Goal: Information Seeking & Learning: Check status

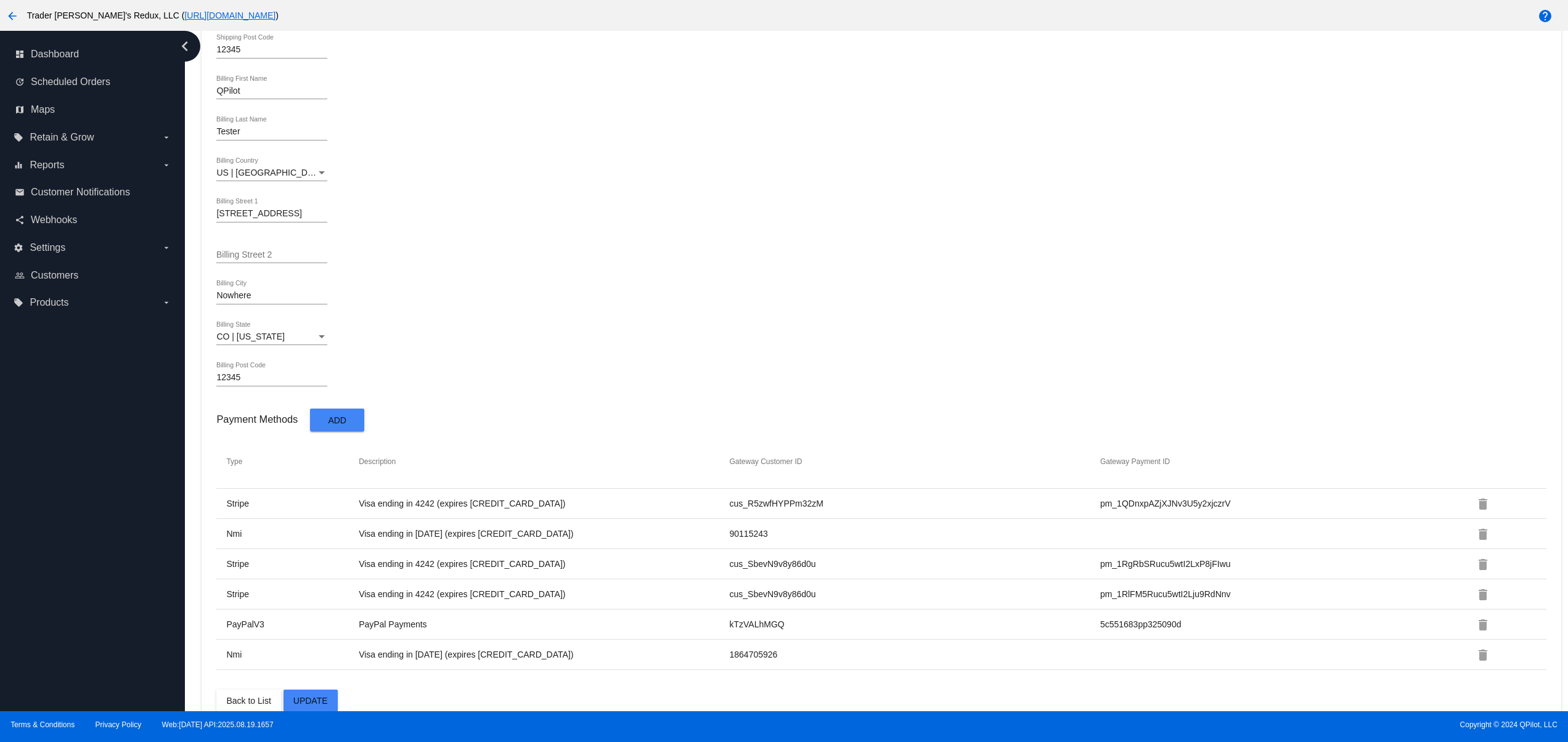
scroll to position [608, 0]
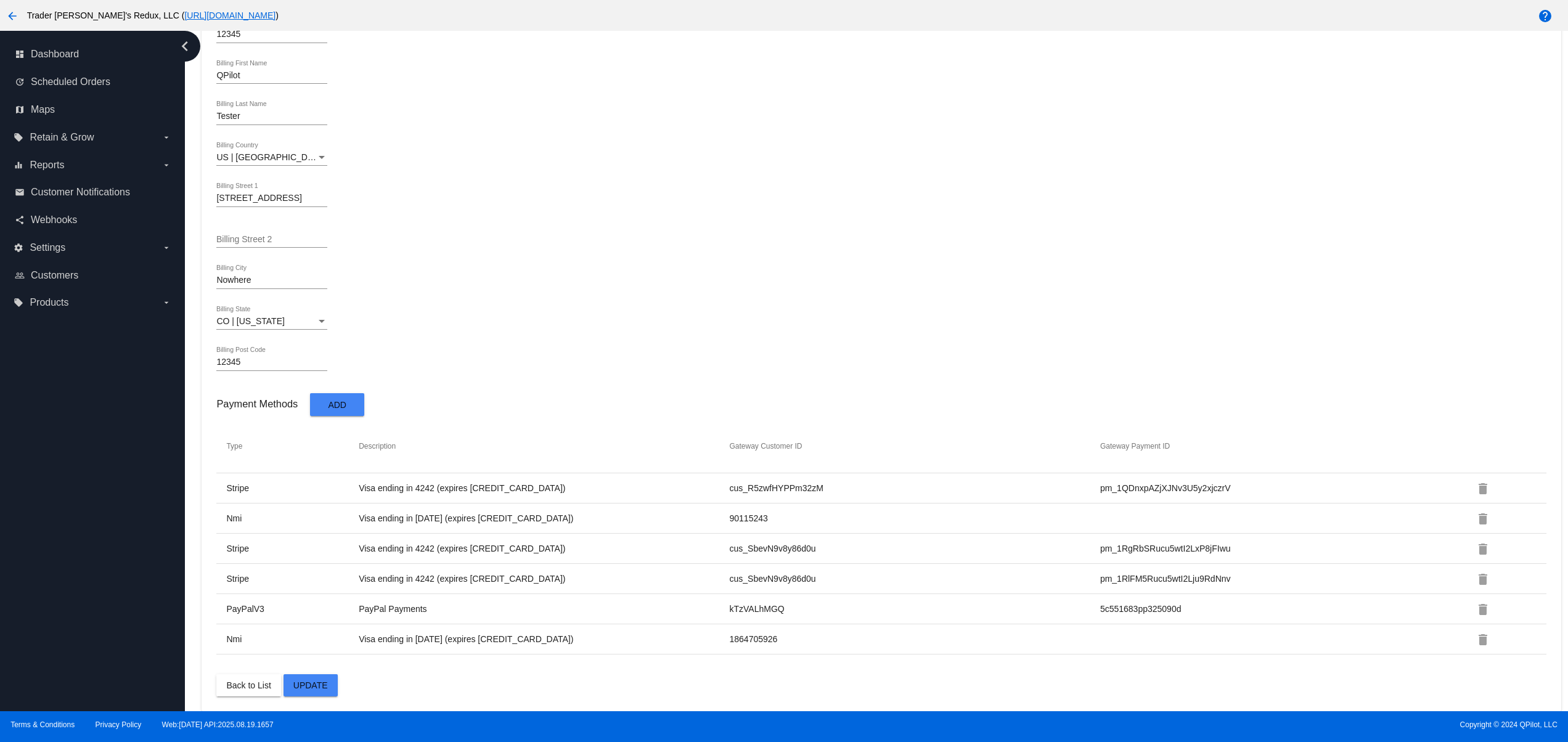
click at [838, 380] on mat-card-content "1596 *ID svitglus+61@gmail.com *Email QPilot First Name Tester Last Name Create…" at bounding box center [881, 106] width 1329 height 1180
click at [629, 497] on tr "Stripe Visa ending in 4242 (expires 02/26) cus_R5zwfHYPPm32zM pm_1QDnxpAZjXJNv3…" at bounding box center [881, 488] width 1329 height 30
click at [861, 550] on td "cus_SbevN9v8y86d0u" at bounding box center [914, 548] width 370 height 11
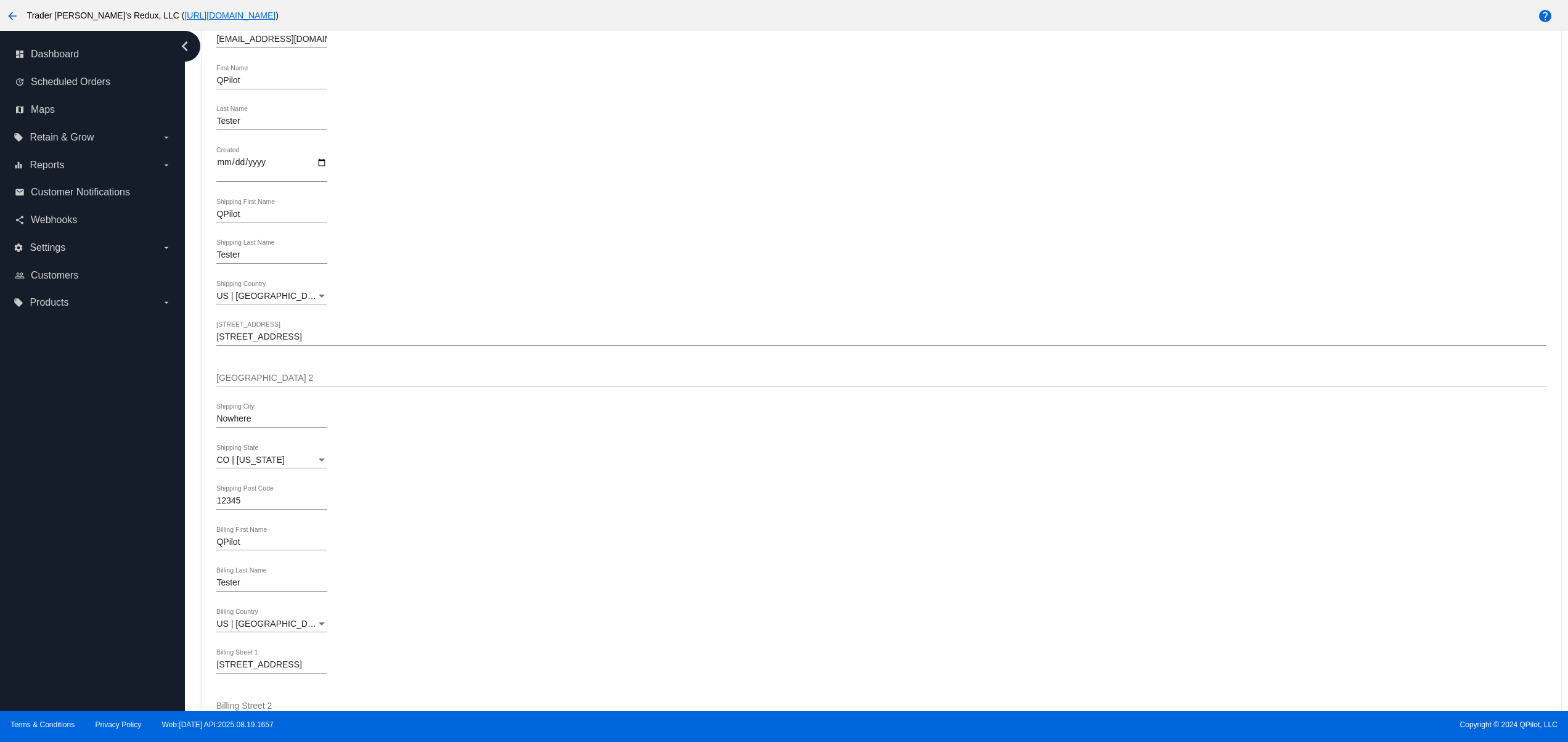
scroll to position [114, 0]
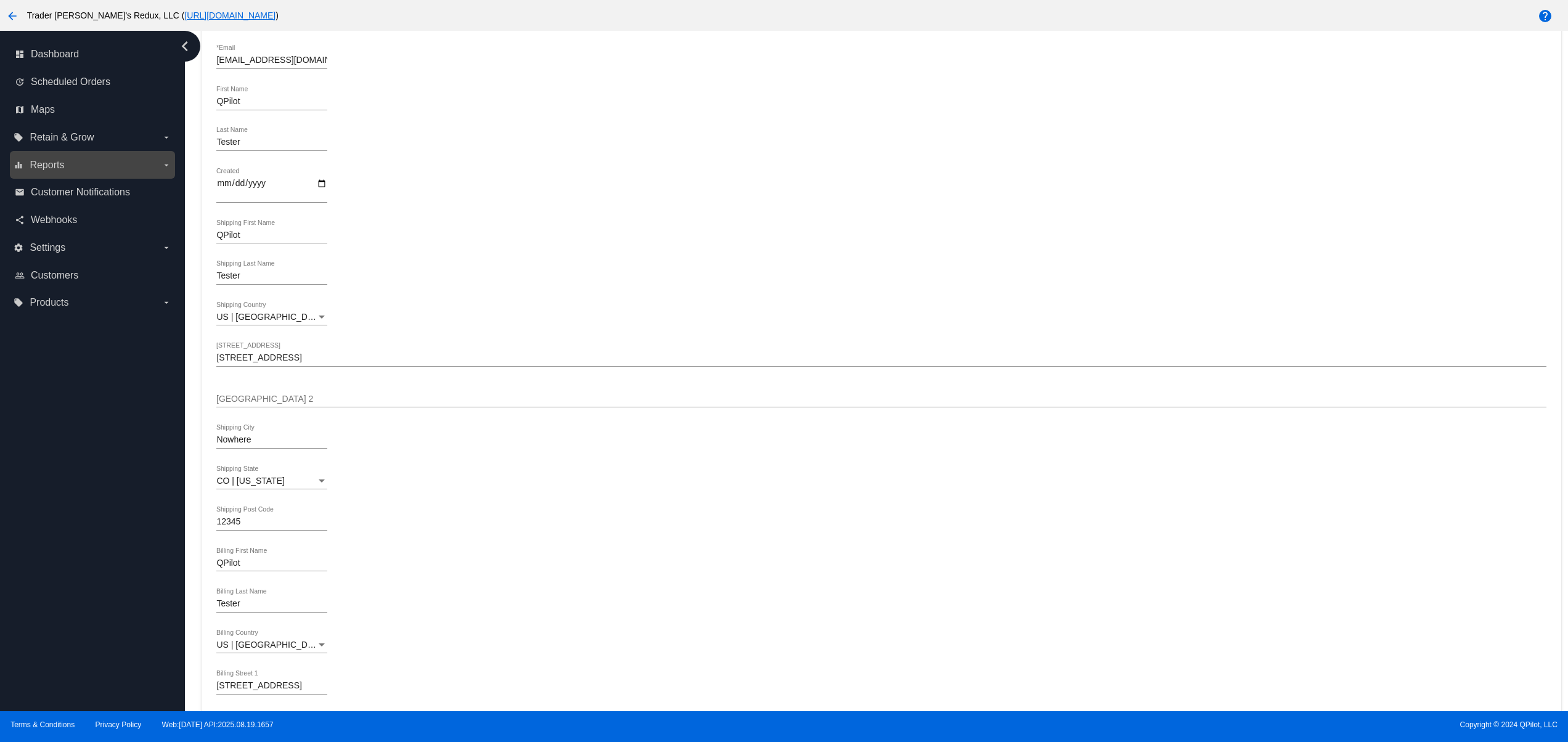
click at [46, 154] on div "equalizer Reports arrow_drop_down" at bounding box center [92, 165] width 165 height 28
click at [44, 166] on span "Reports" at bounding box center [47, 165] width 35 height 11
click at [0, 0] on input "equalizer Reports arrow_drop_down" at bounding box center [0, 0] width 0 height 0
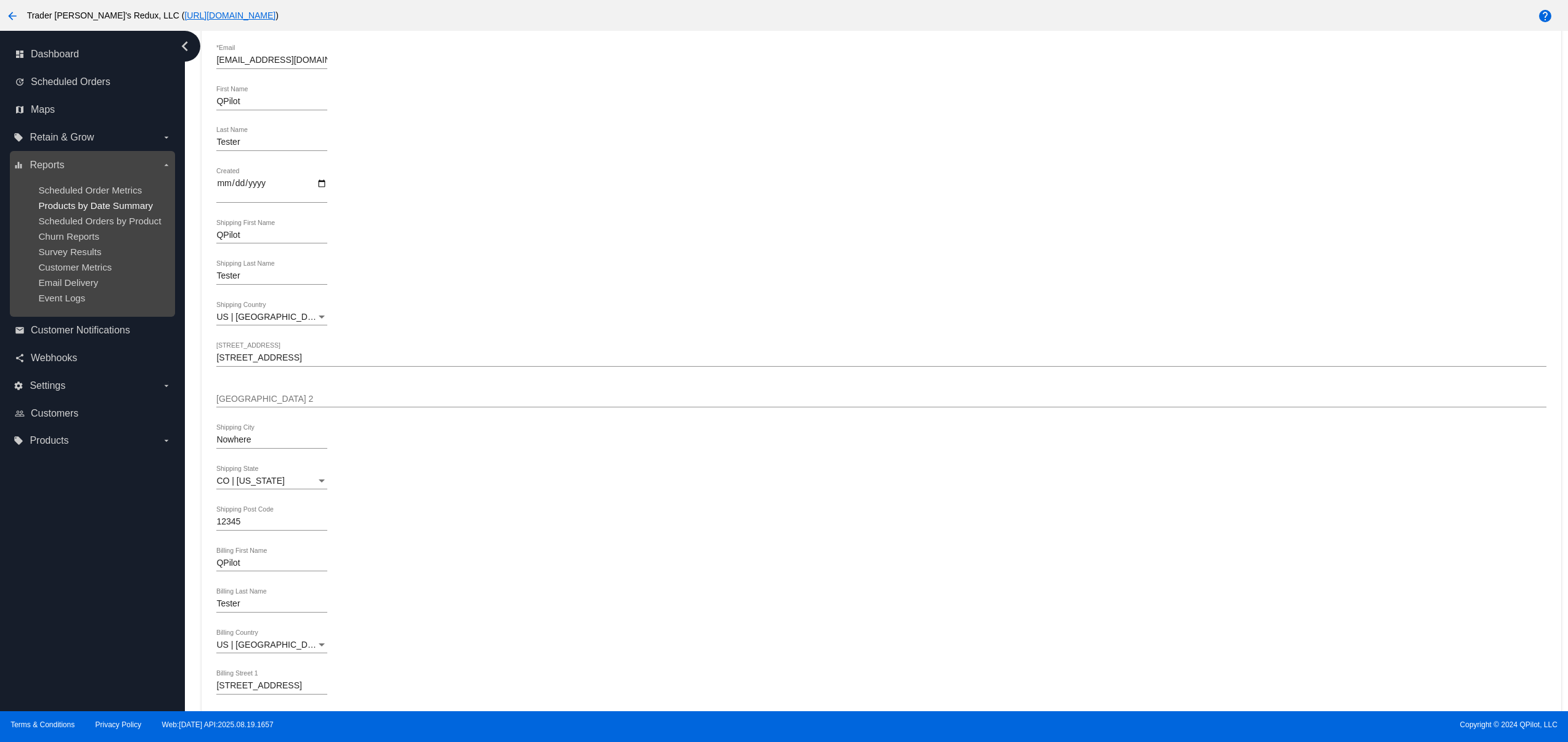
click at [69, 211] on span "Products by Date Summary" at bounding box center [95, 206] width 114 height 10
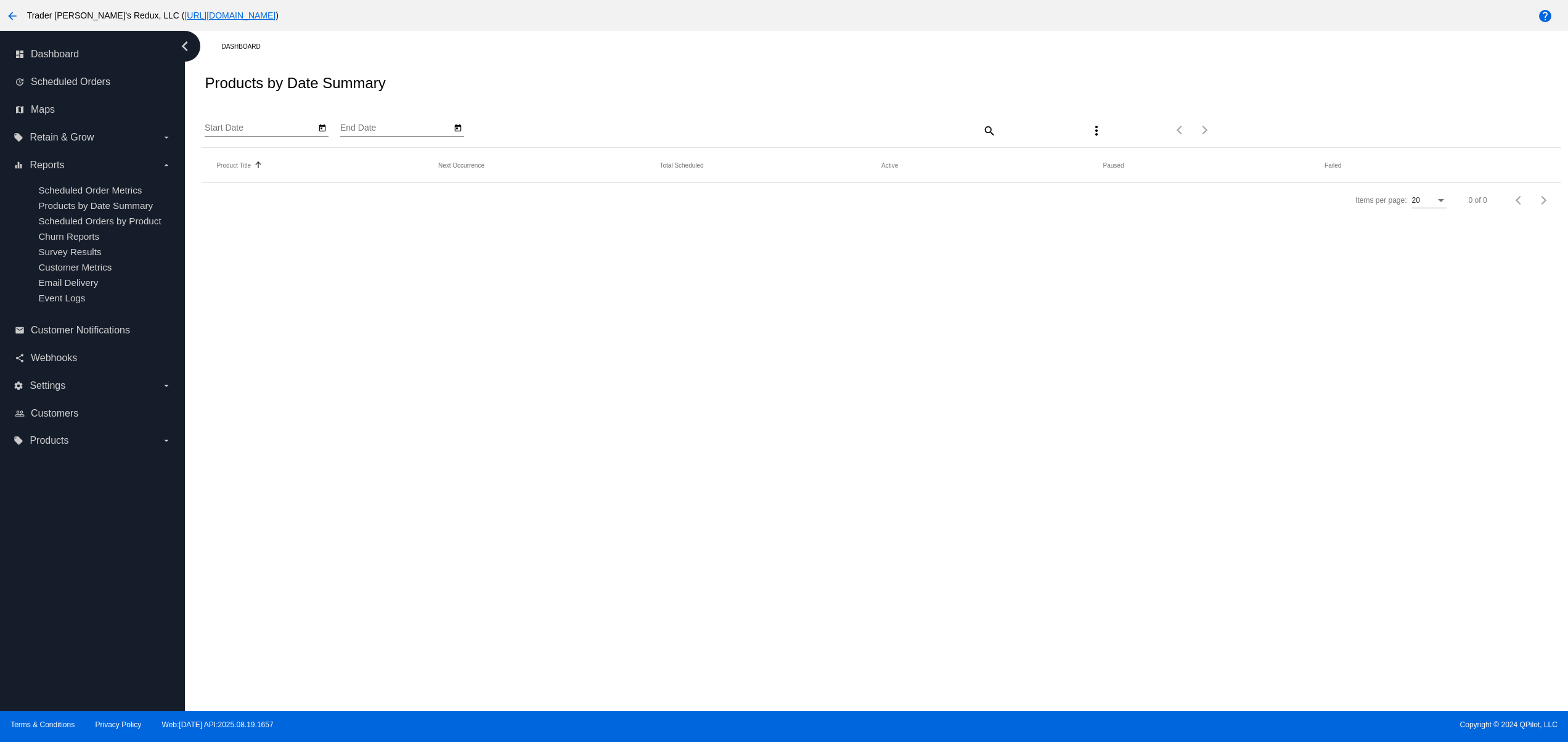
type input "8/21/2025"
type input "9/21/2025"
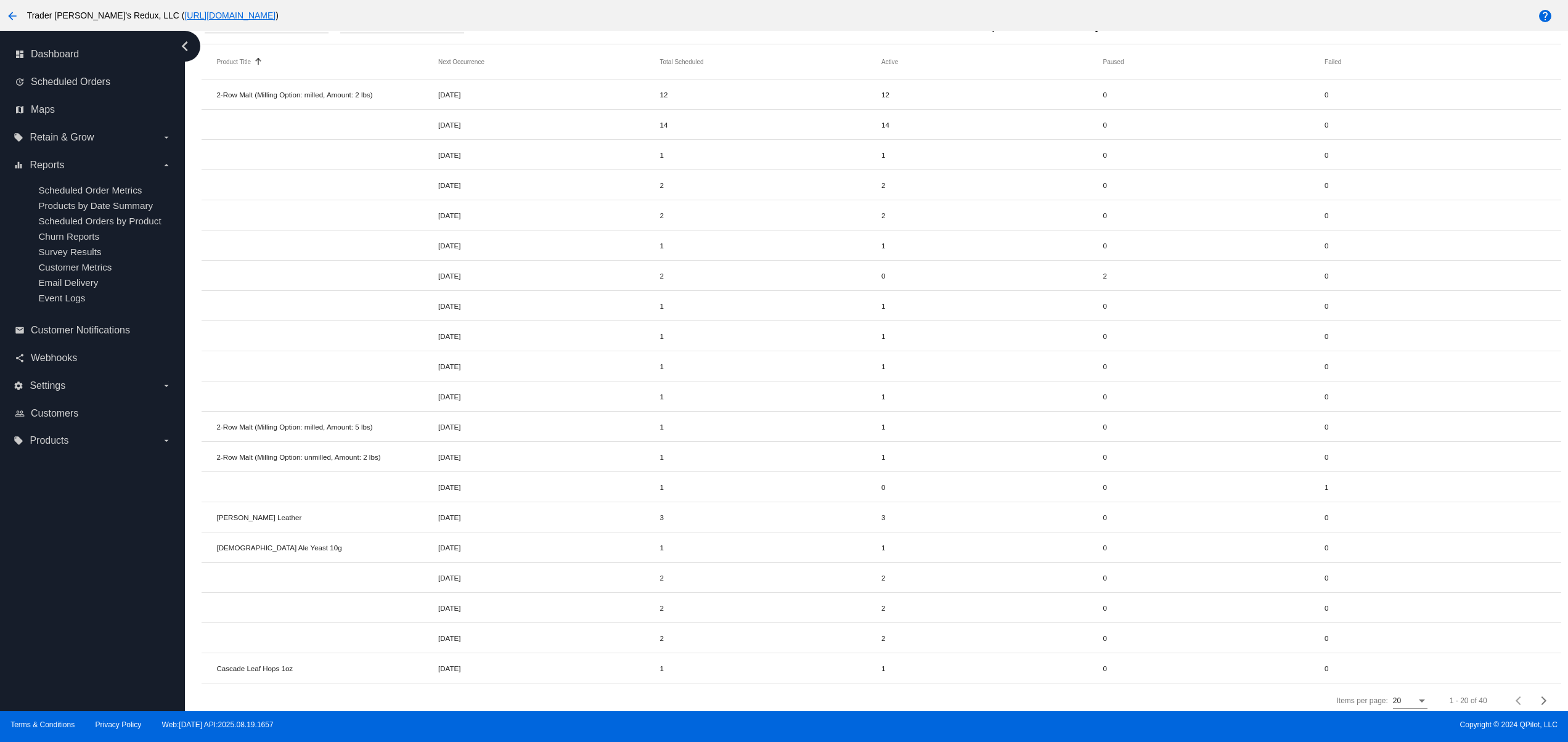
scroll to position [136, 0]
